Goal: Find specific page/section: Find specific page/section

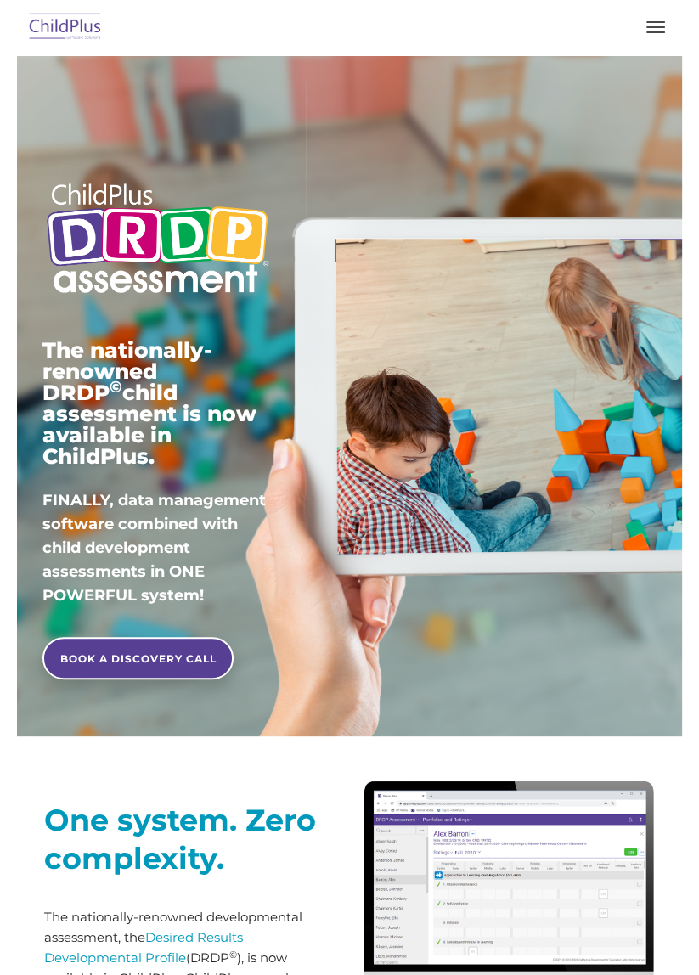
type input ""
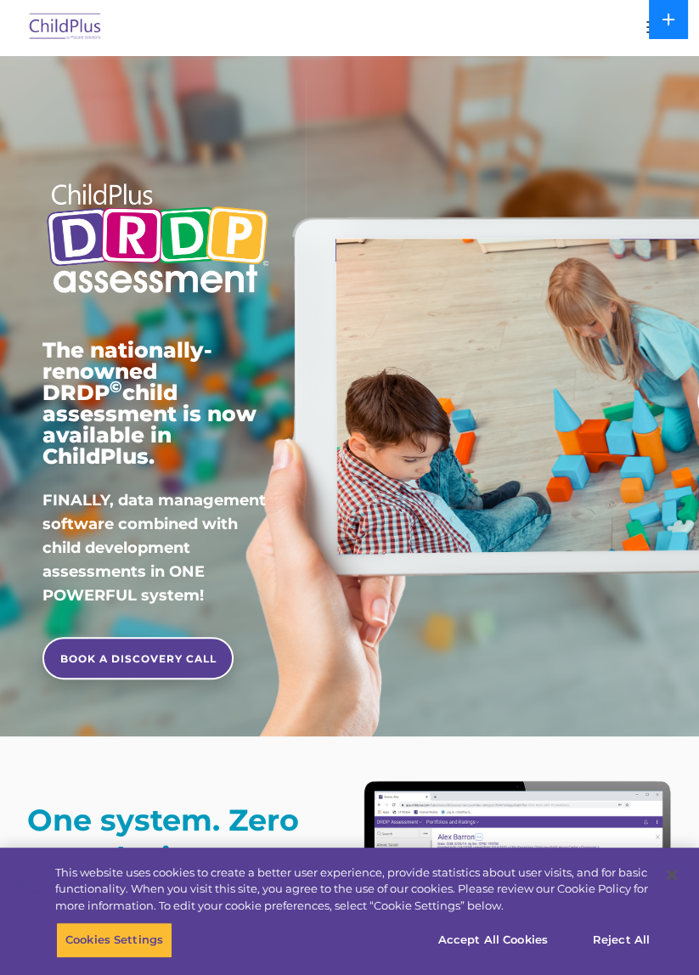
click at [661, 31] on button at bounding box center [668, 19] width 39 height 39
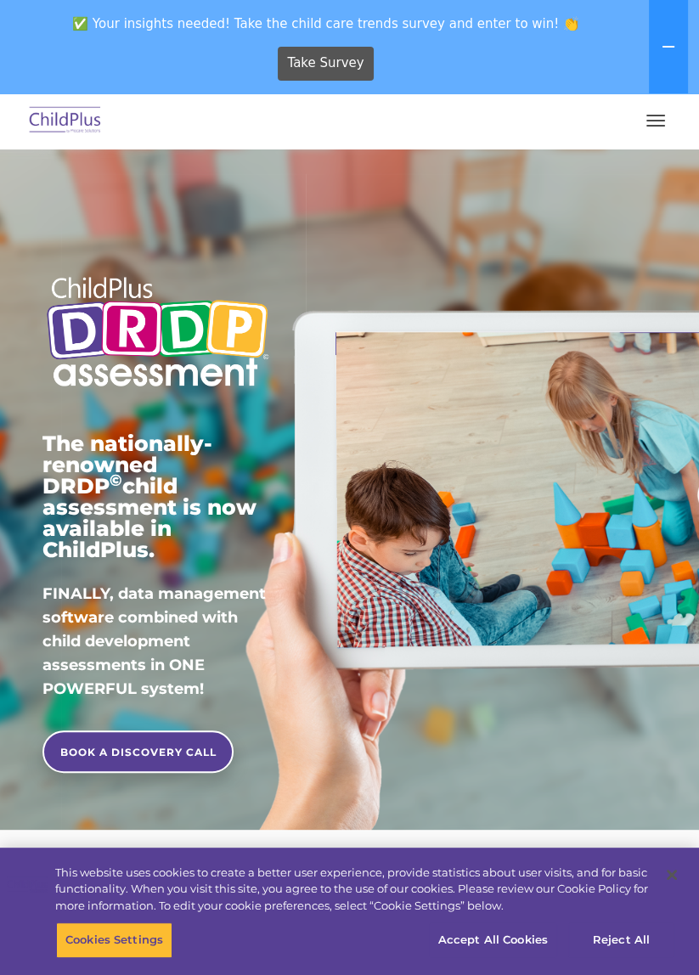
click at [650, 120] on span "button" at bounding box center [655, 121] width 19 height 2
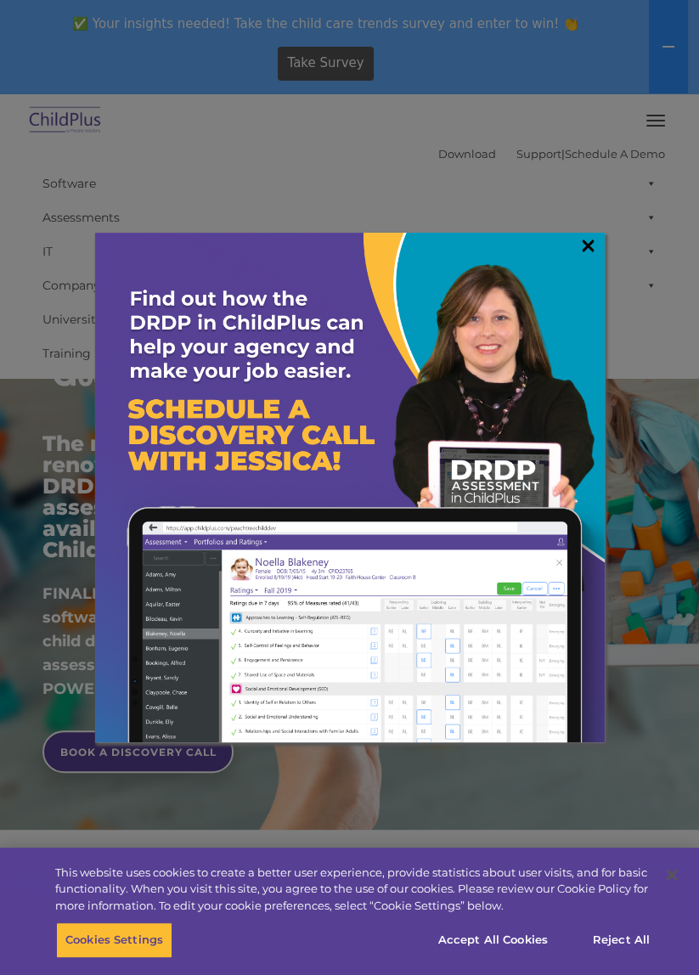
click at [591, 244] on link "×" at bounding box center [588, 245] width 20 height 17
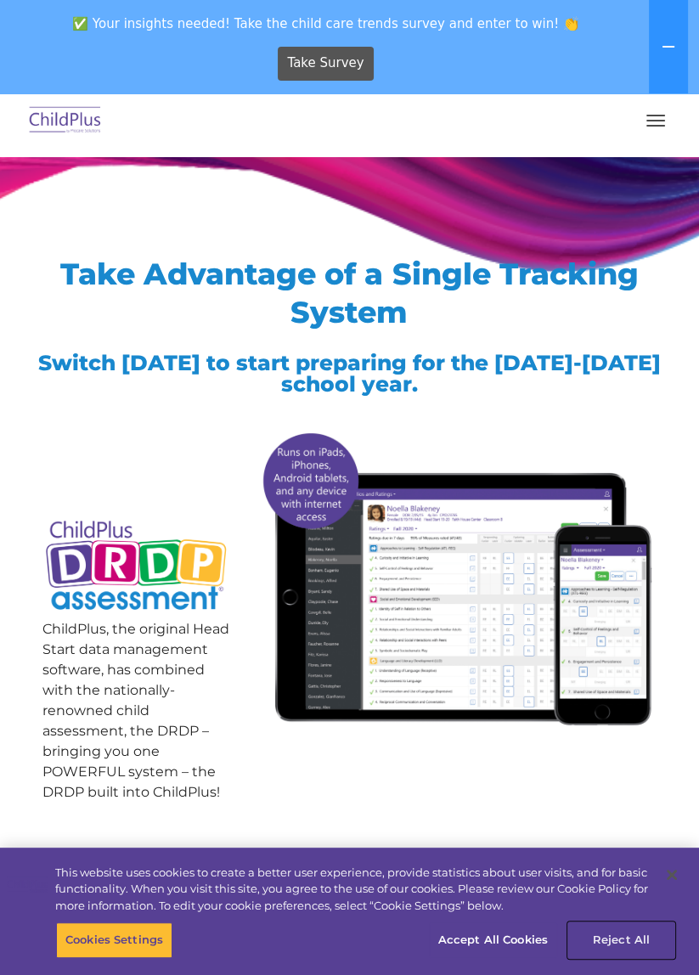
click at [616, 946] on button "Reject All" at bounding box center [621, 940] width 106 height 36
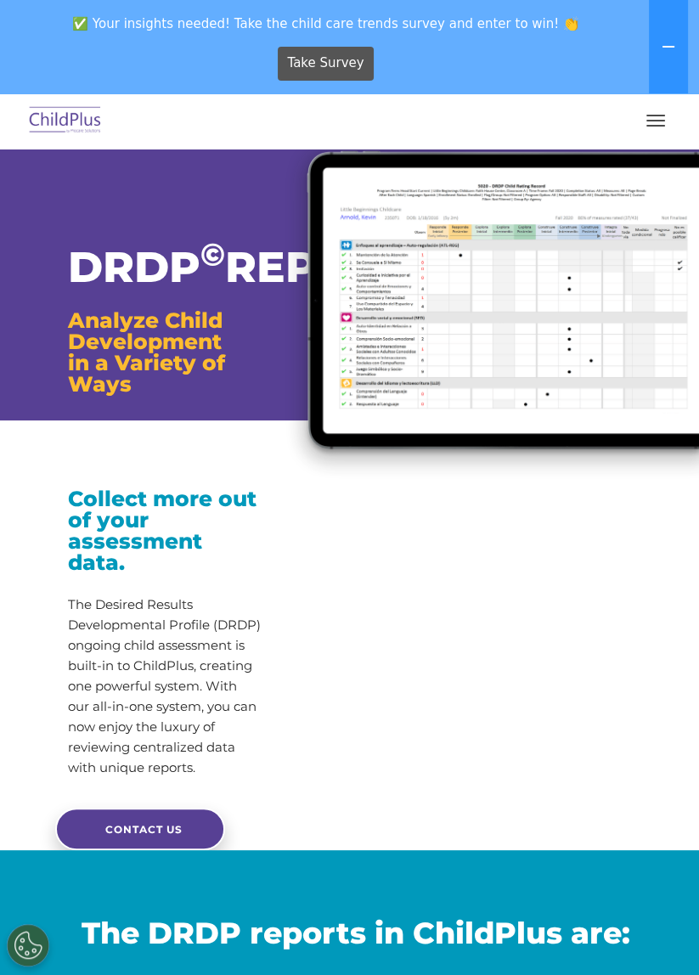
click at [656, 116] on span "button" at bounding box center [655, 116] width 19 height 2
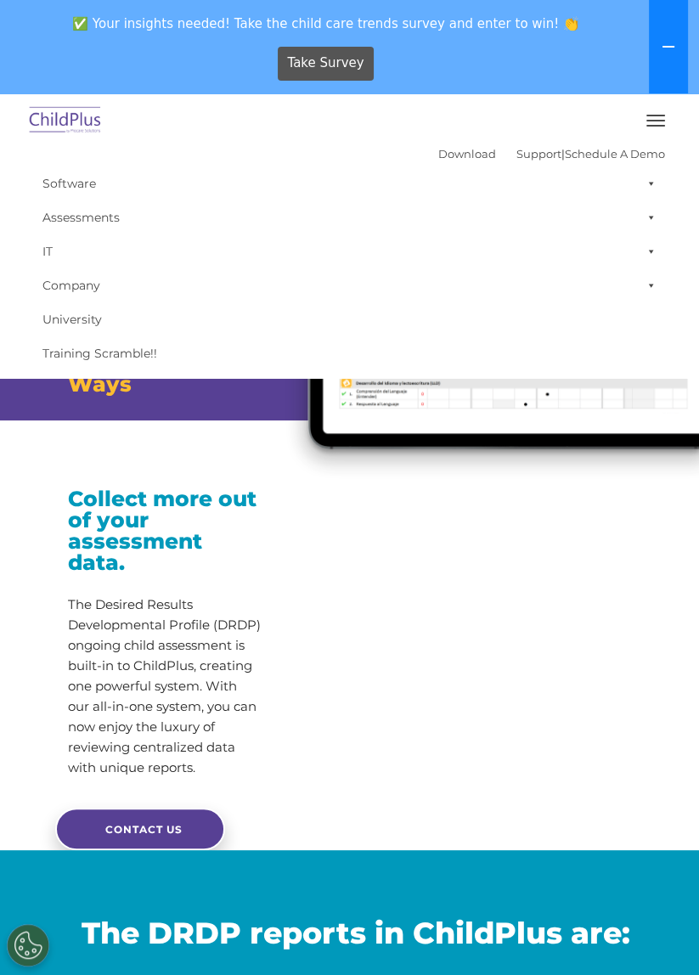
click at [665, 79] on button at bounding box center [668, 46] width 39 height 93
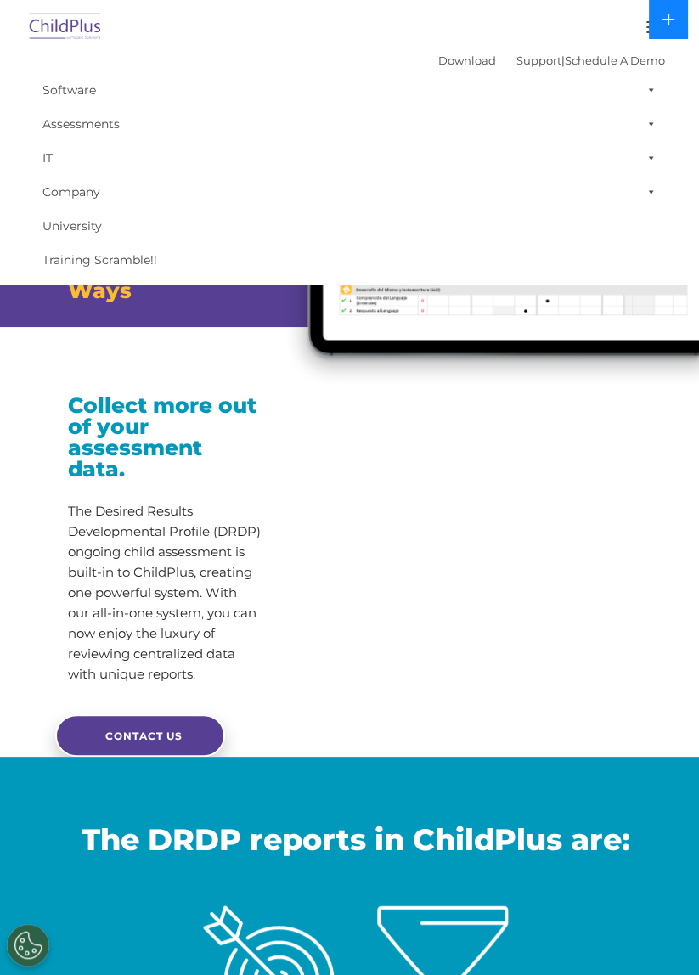
click at [665, 24] on icon at bounding box center [669, 20] width 14 height 14
